Goal: Find specific page/section: Find specific page/section

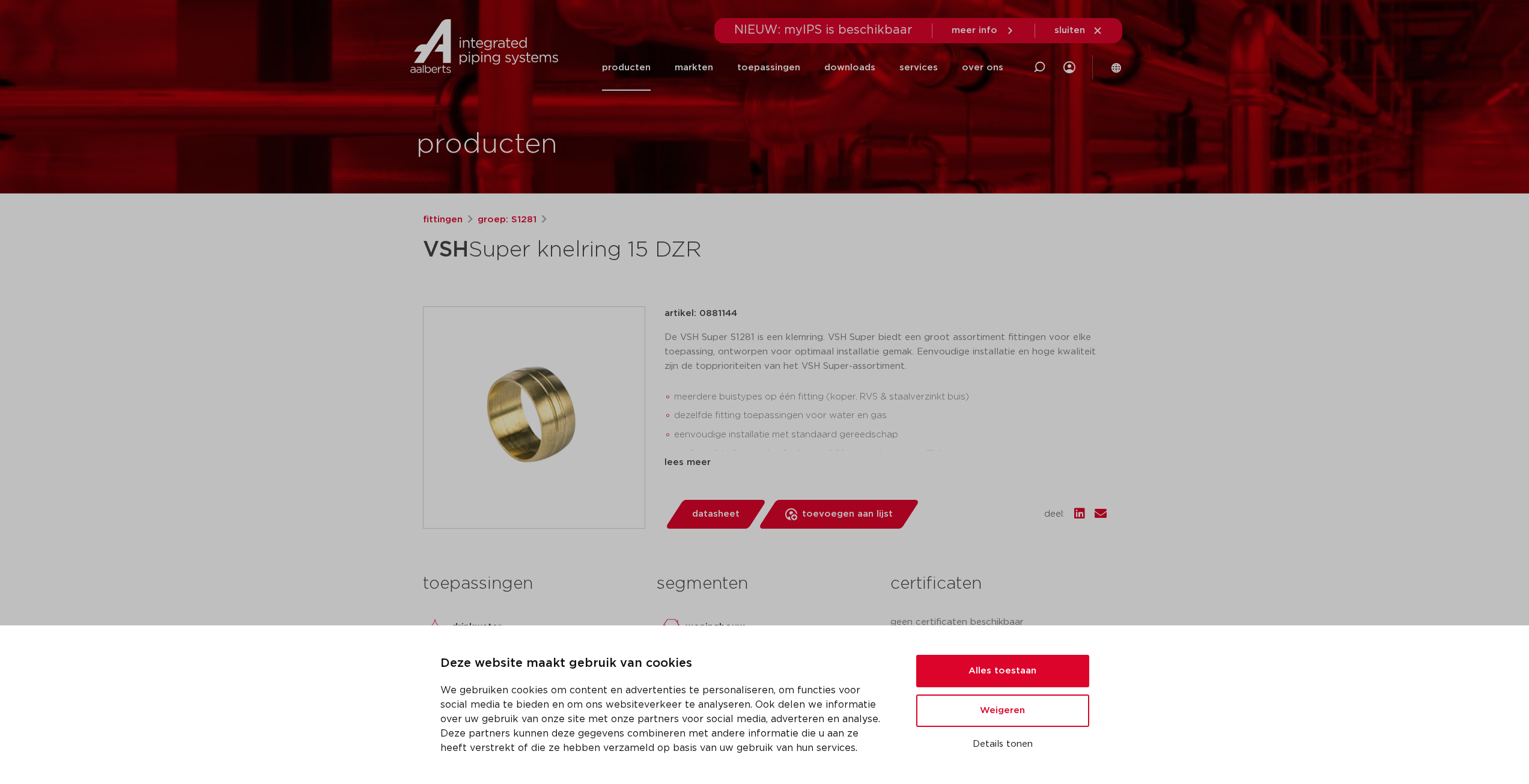
click at [1064, 669] on button "Alles toestaan" at bounding box center [1002, 670] width 173 height 32
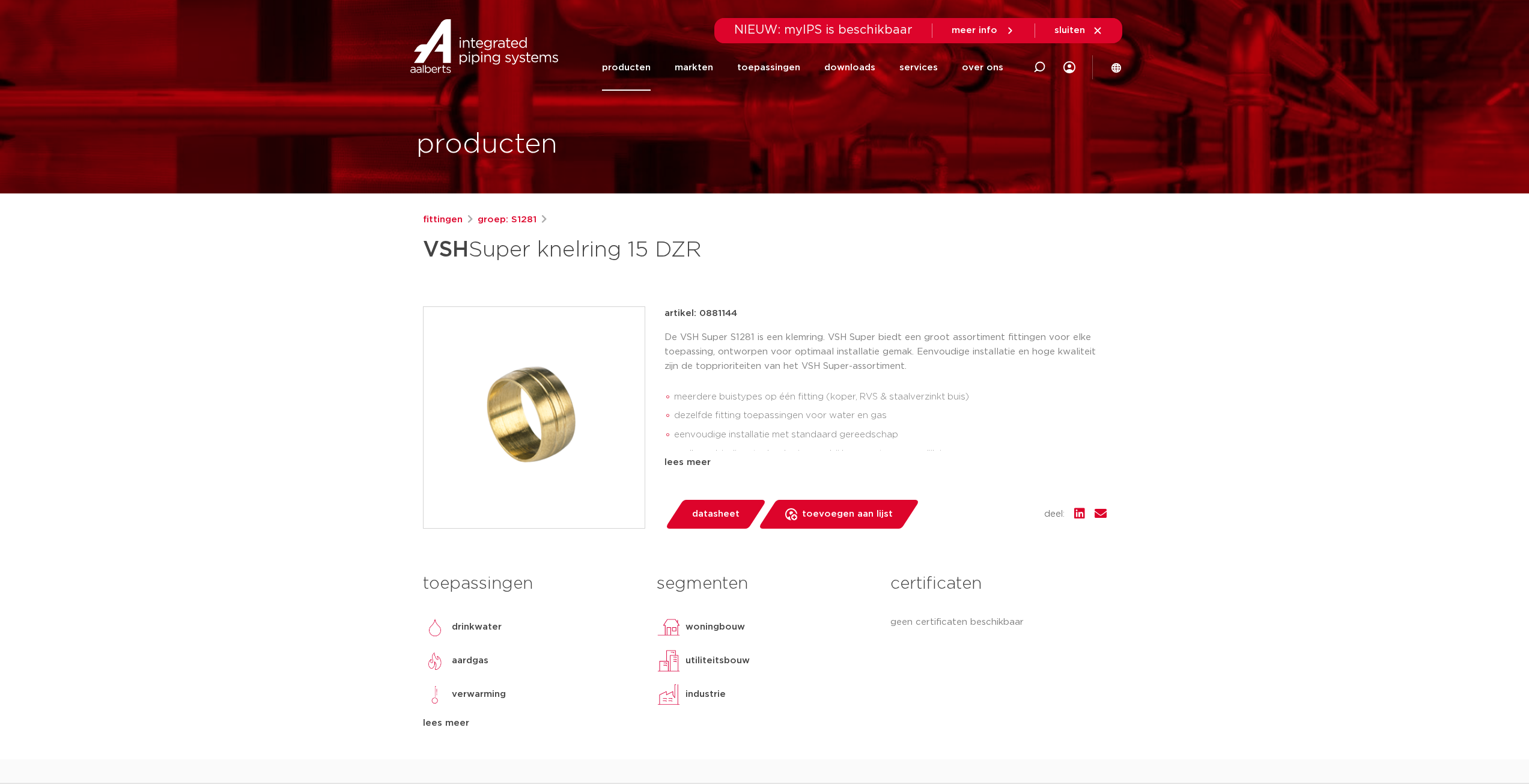
click at [845, 39] on div "NIEUW: myIPS is beschikbaar" at bounding box center [824, 31] width 179 height 21
click at [867, 31] on span "NIEUW: myIPS is beschikbaar" at bounding box center [824, 30] width 179 height 12
click at [471, 42] on img at bounding box center [483, 46] width 154 height 54
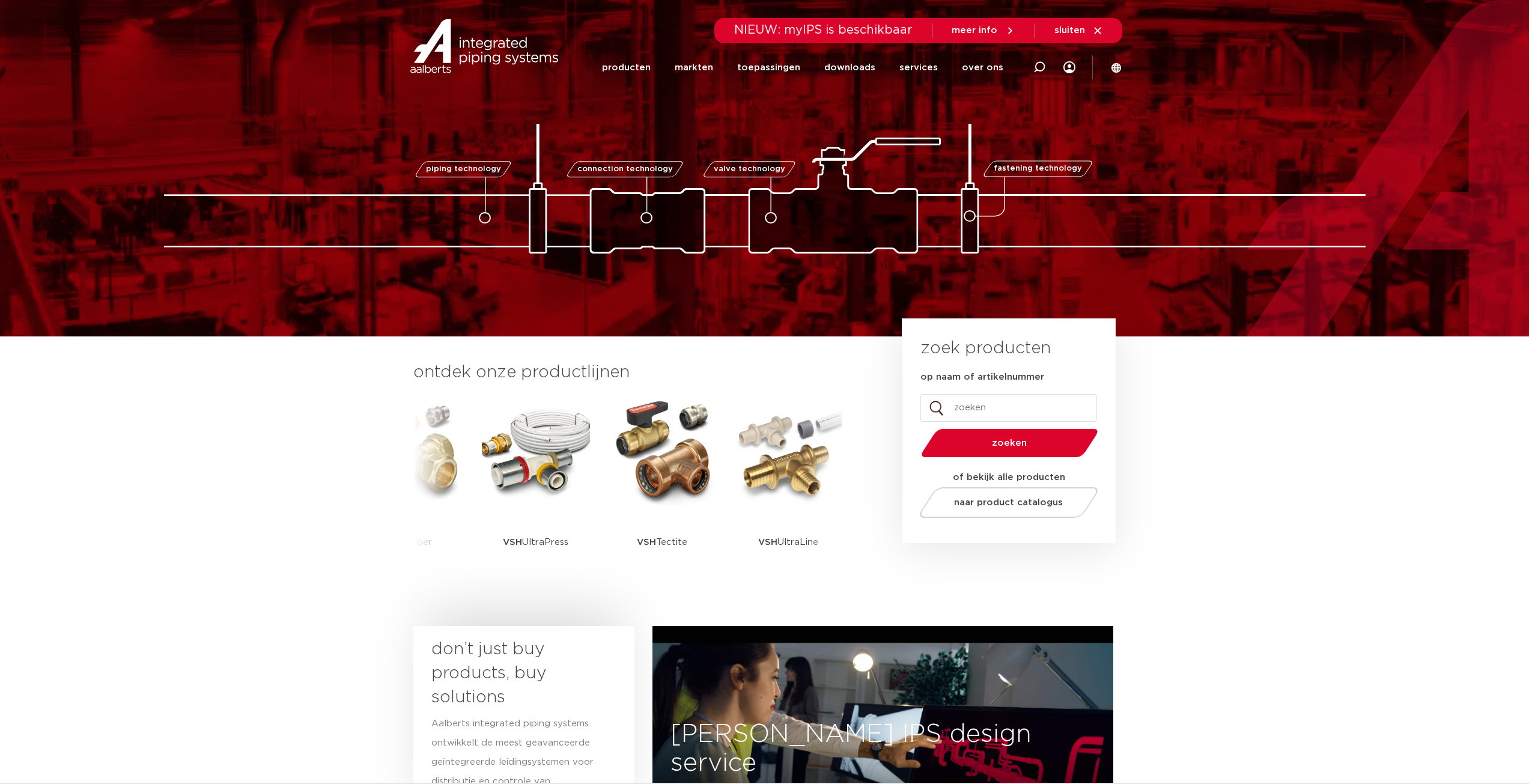
click at [1018, 424] on div "zoeken" at bounding box center [1009, 440] width 177 height 36
click at [1001, 418] on input "op naam of artikelnummer" at bounding box center [1009, 408] width 177 height 28
paste input "0881144"
type input "0881144"
click at [989, 447] on span "zoeken" at bounding box center [1010, 442] width 115 height 9
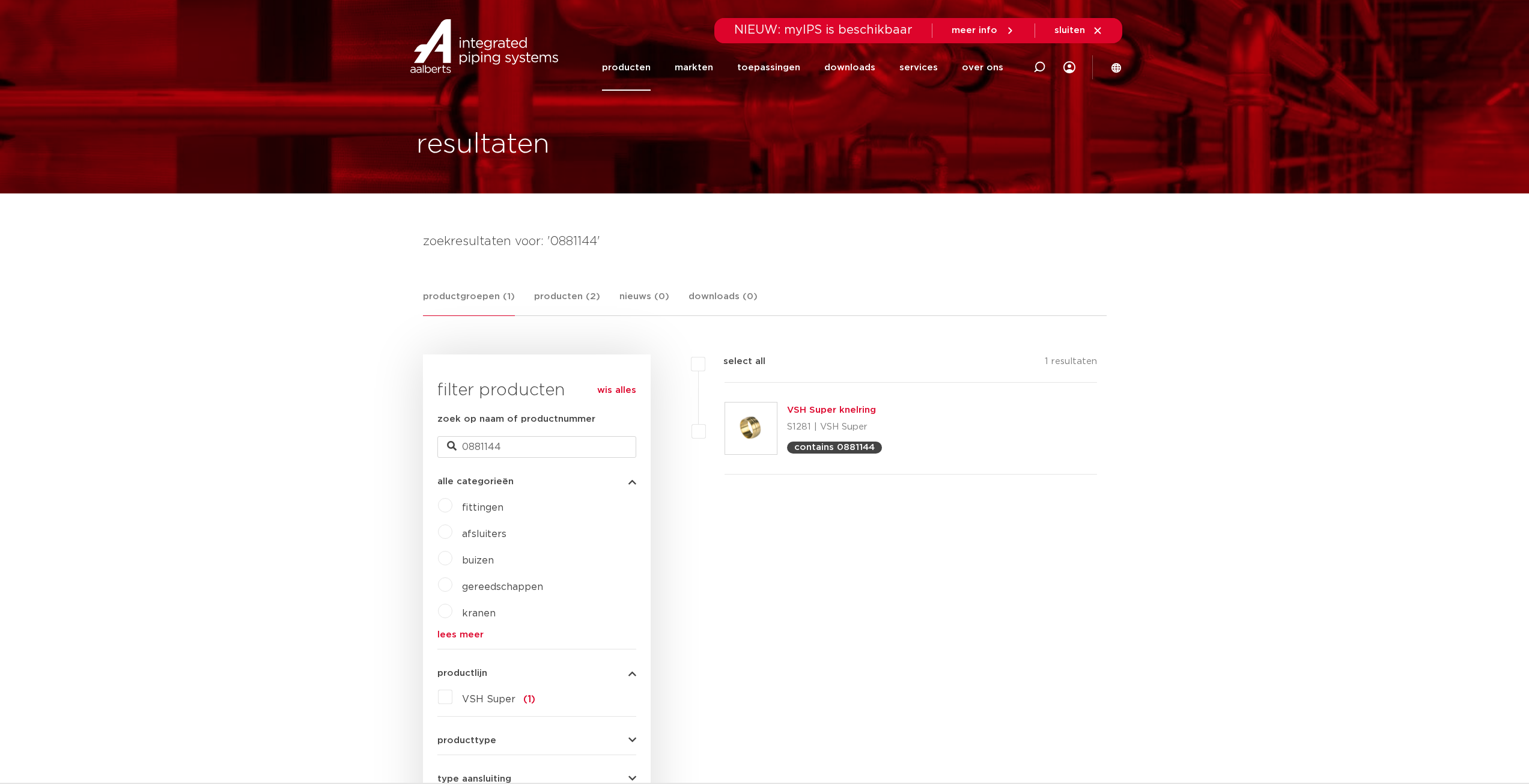
click at [769, 411] on img at bounding box center [751, 428] width 52 height 52
click at [853, 409] on link "VSH Super knelring" at bounding box center [831, 409] width 89 height 9
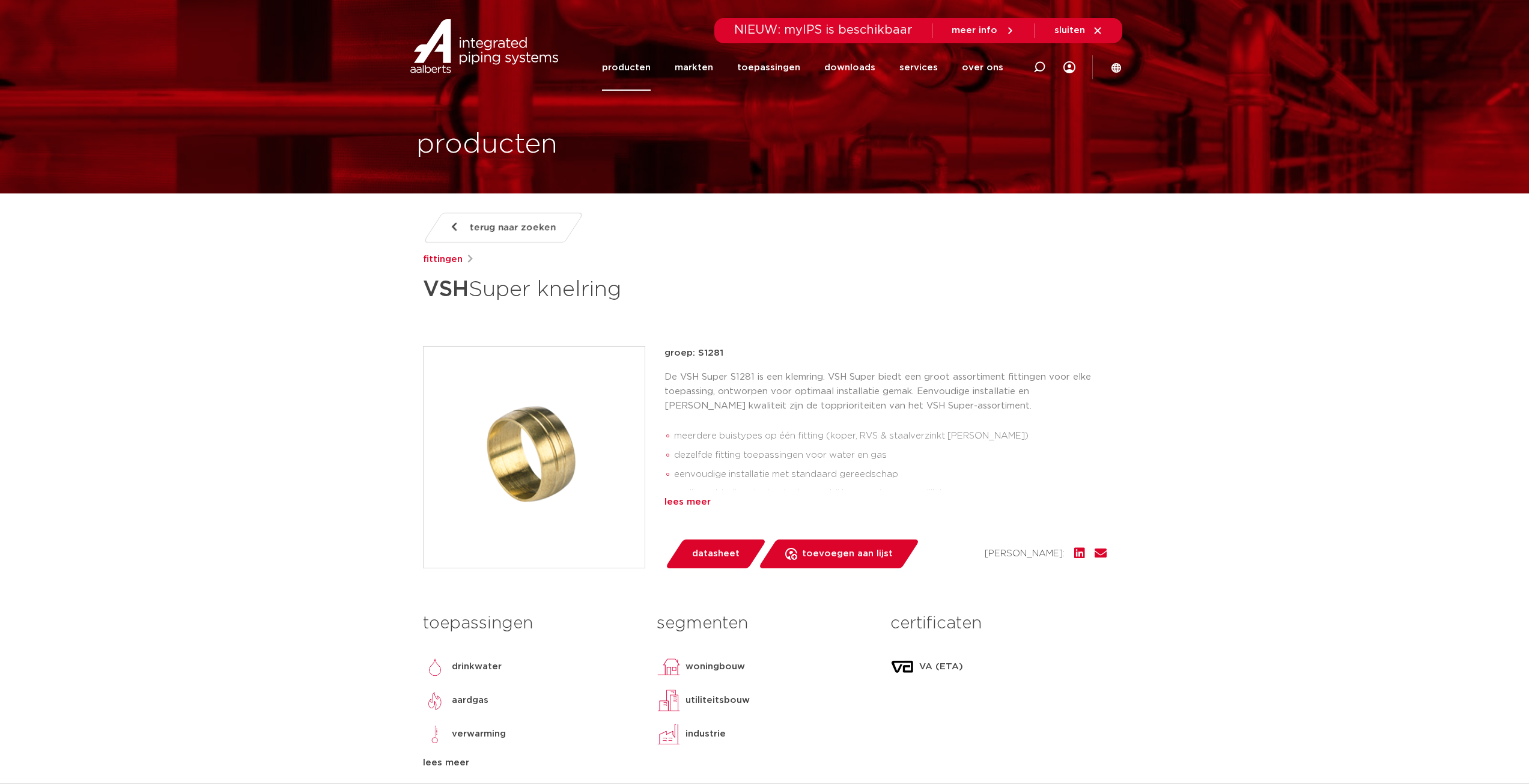
click at [700, 506] on div "lees meer" at bounding box center [886, 502] width 443 height 15
